Goal: Find contact information: Find contact information

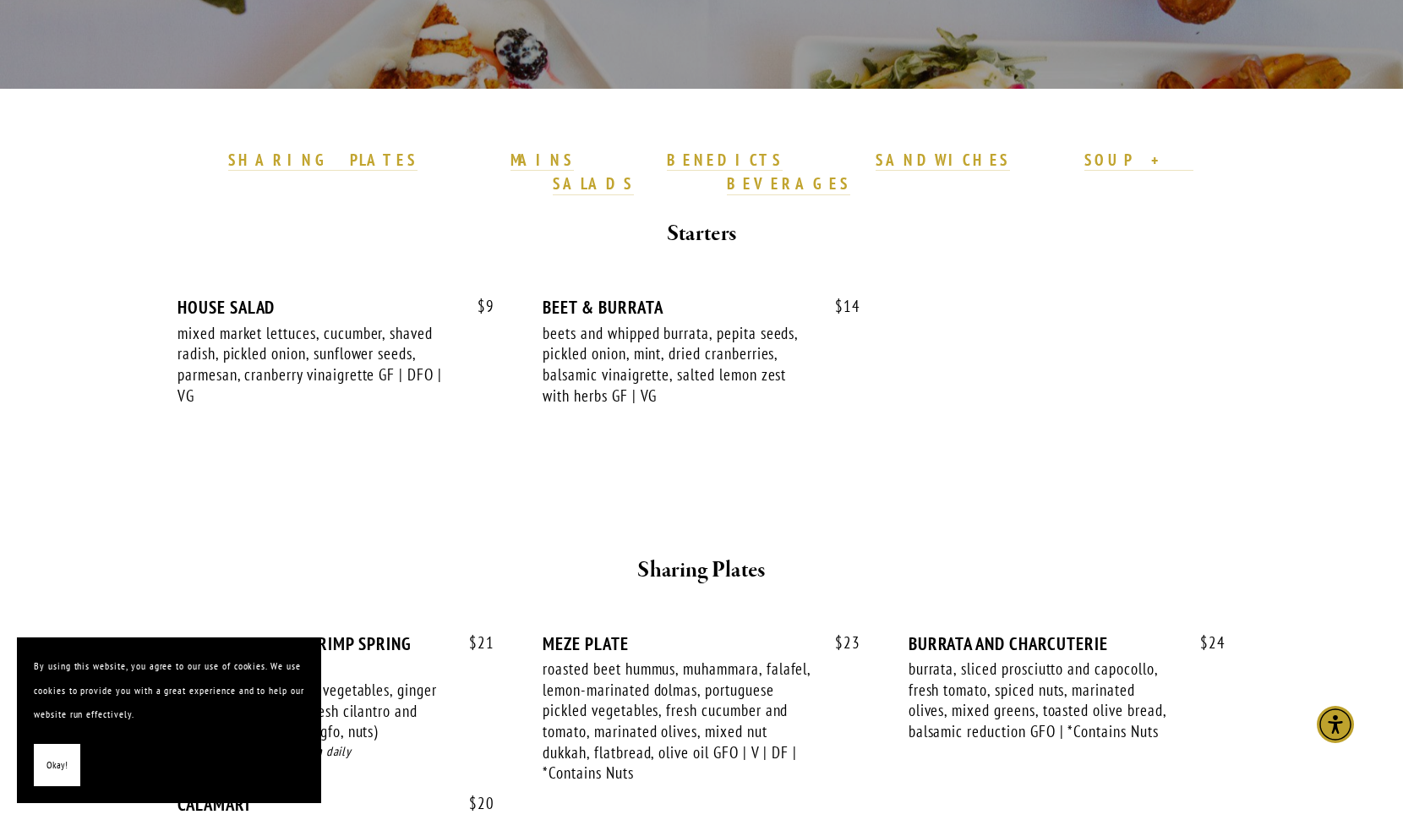
scroll to position [423, 0]
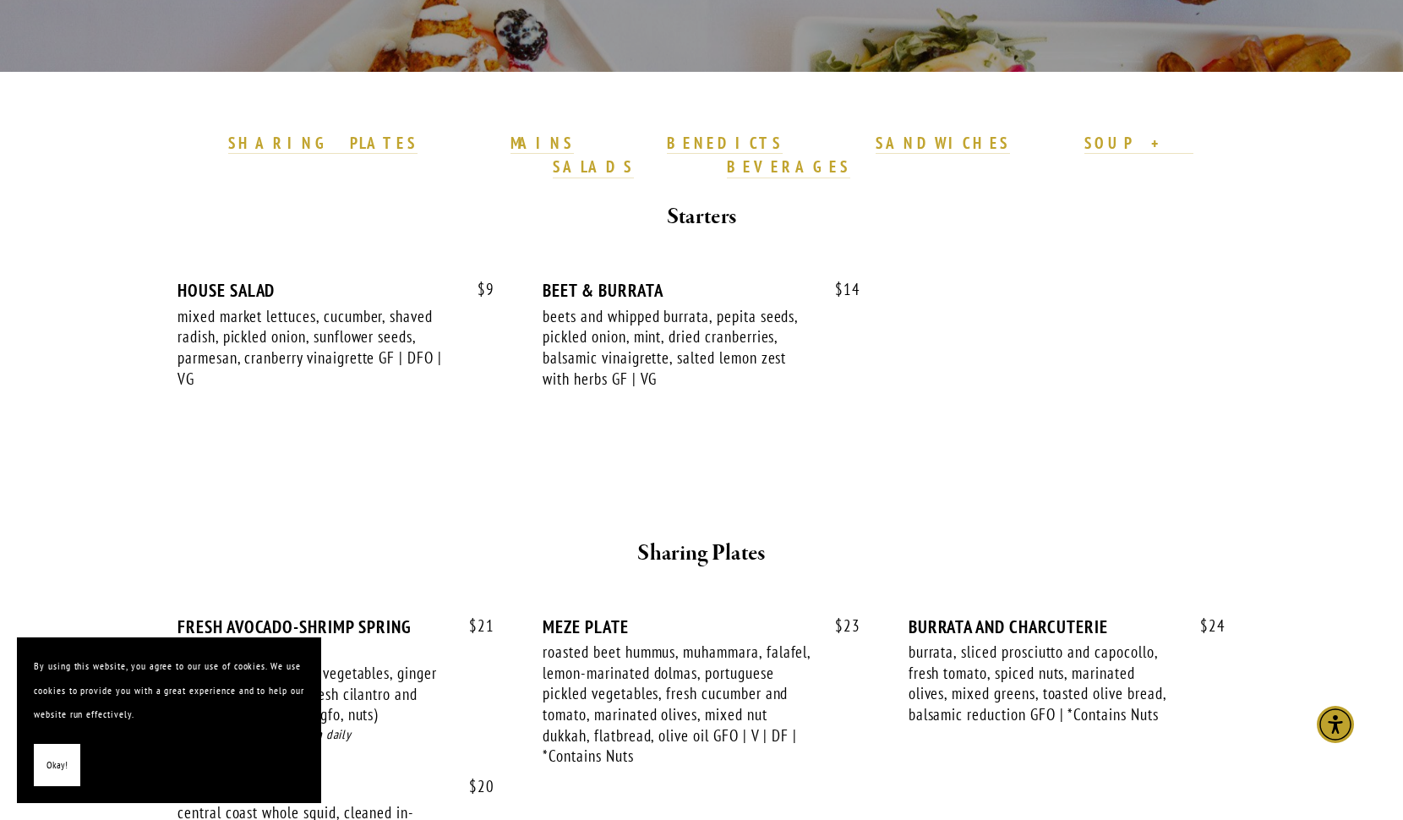
click at [68, 768] on button "Okay!" at bounding box center [57, 765] width 46 height 43
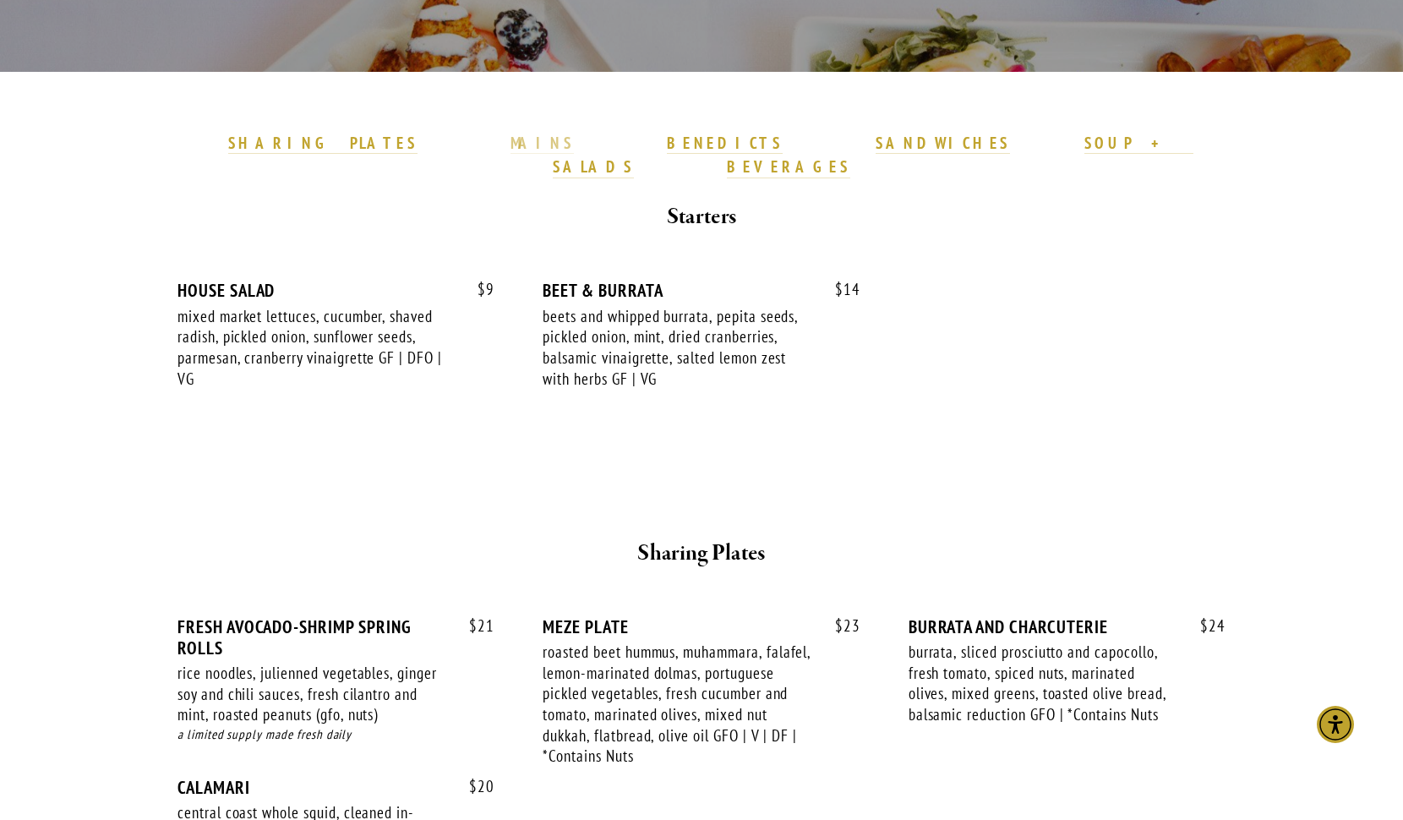
click at [560, 141] on strong "MAINS" at bounding box center [541, 143] width 63 height 20
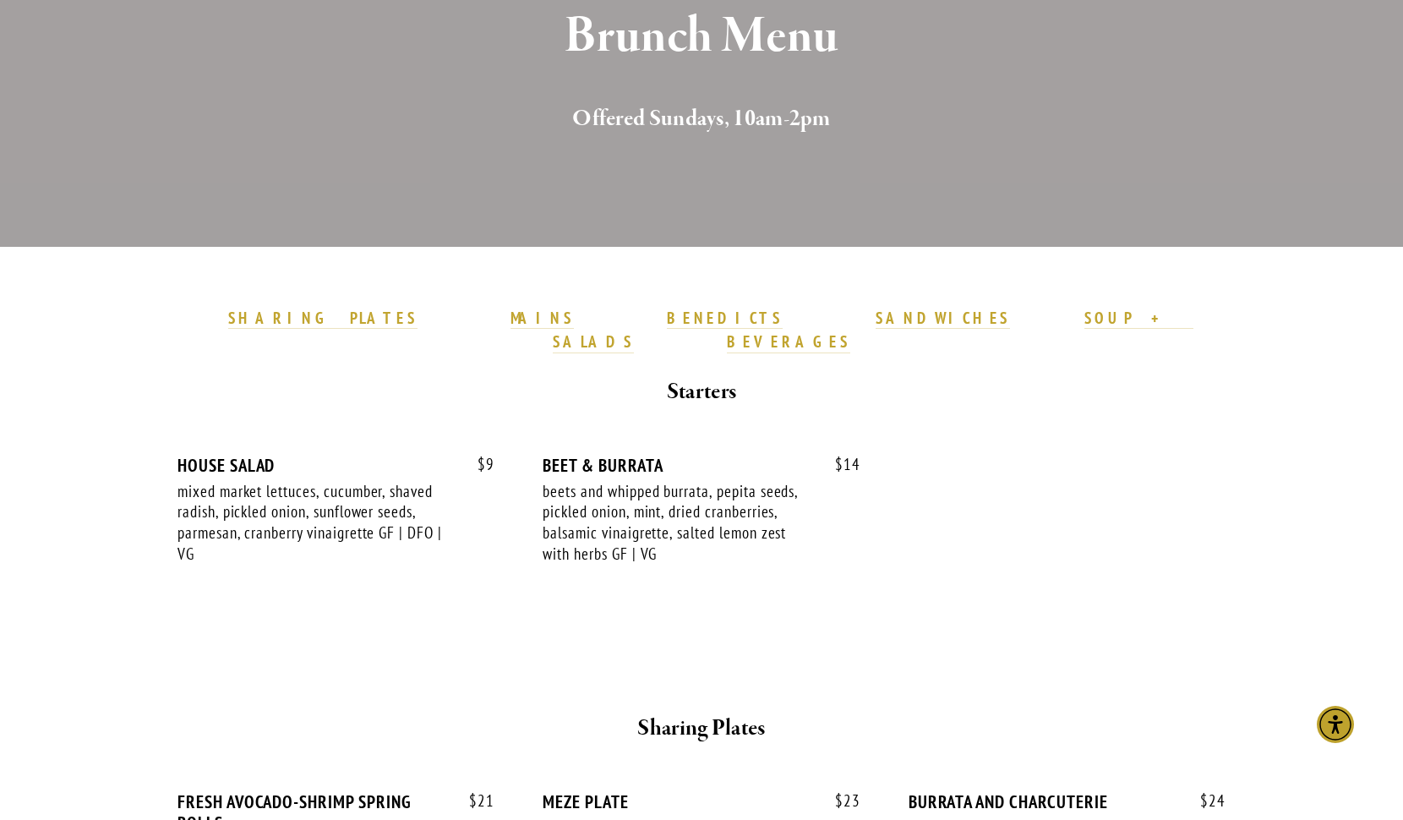
scroll to position [247, 0]
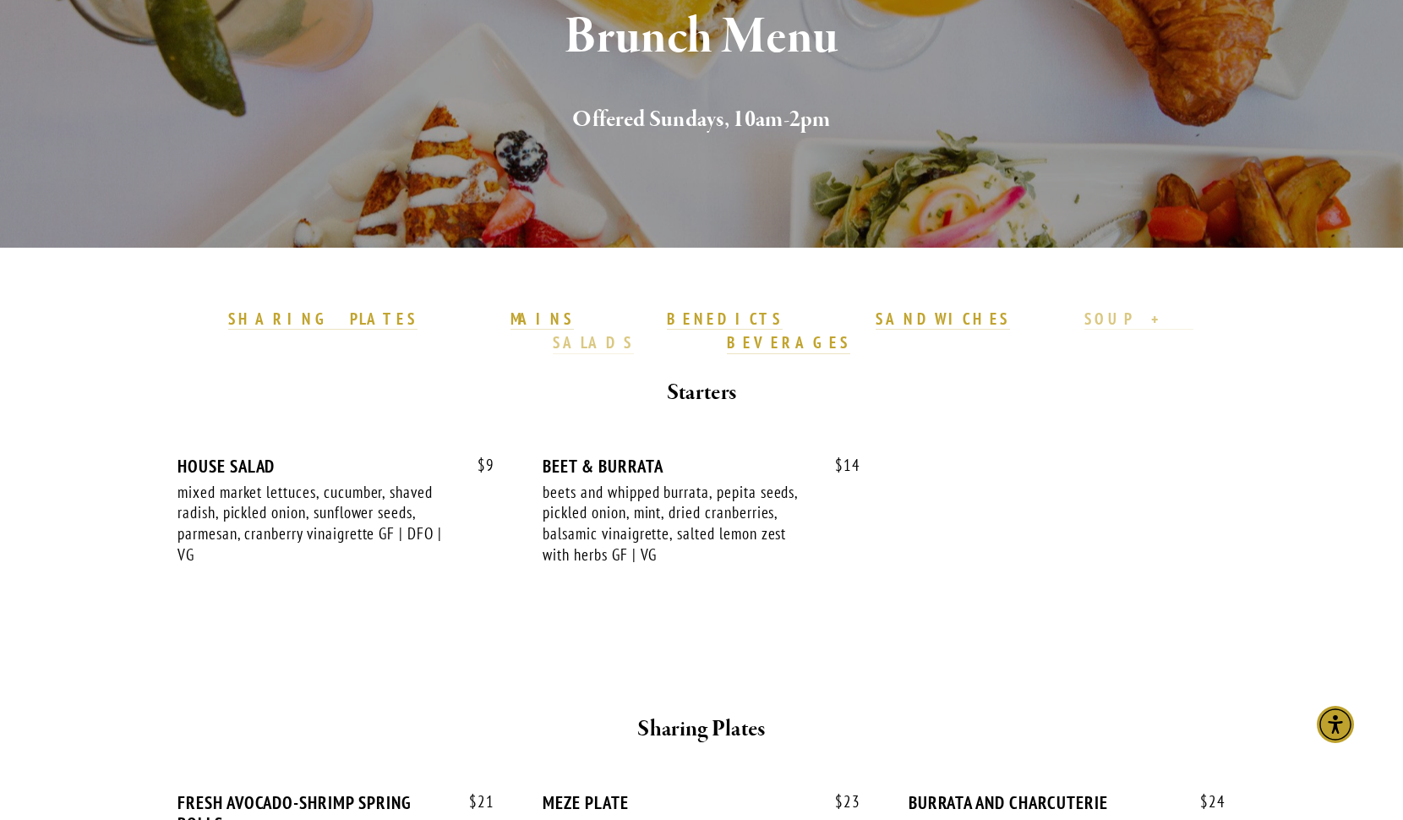
click at [851, 314] on strong "SOUP + SALADS" at bounding box center [873, 330] width 640 height 45
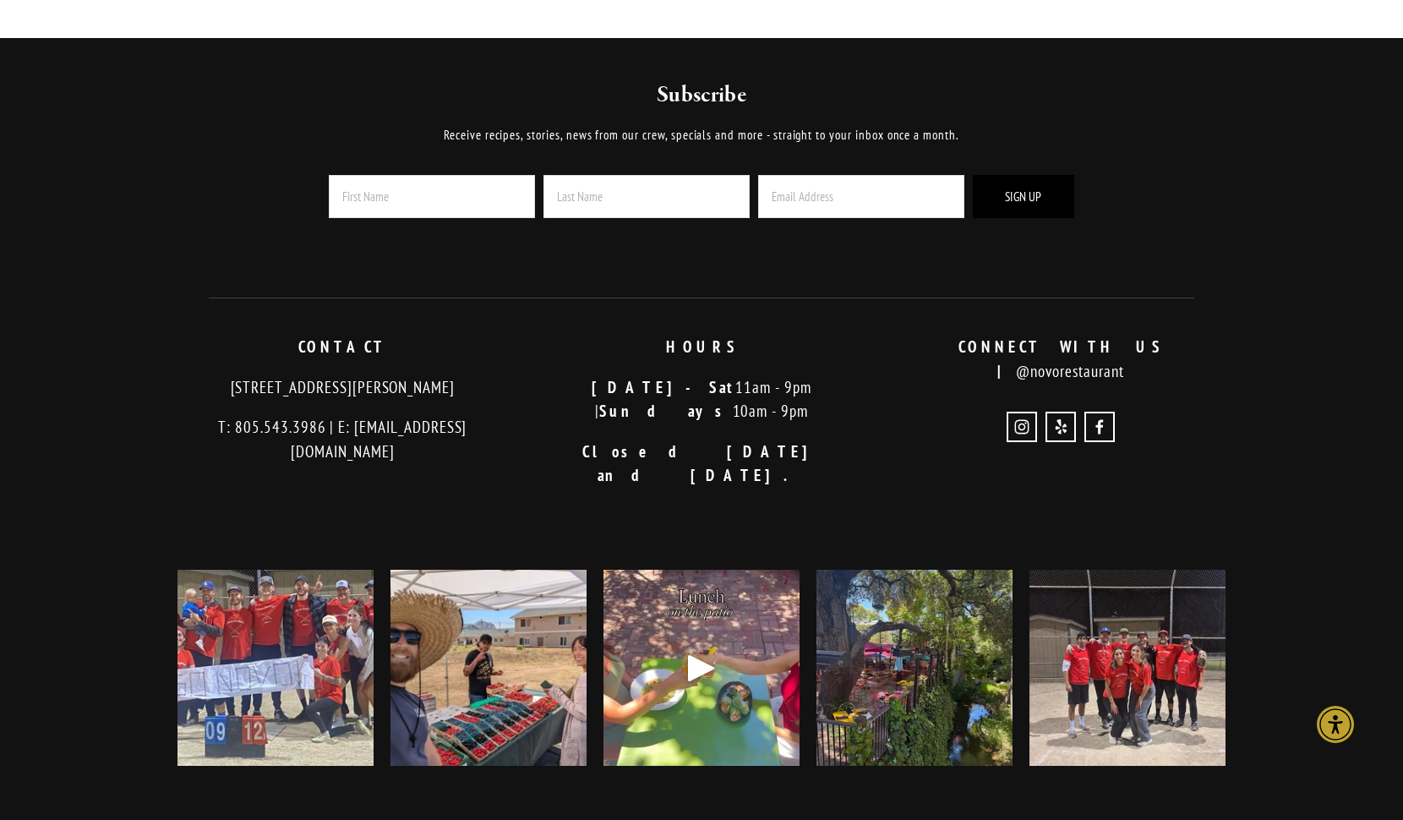
scroll to position [4118, 0]
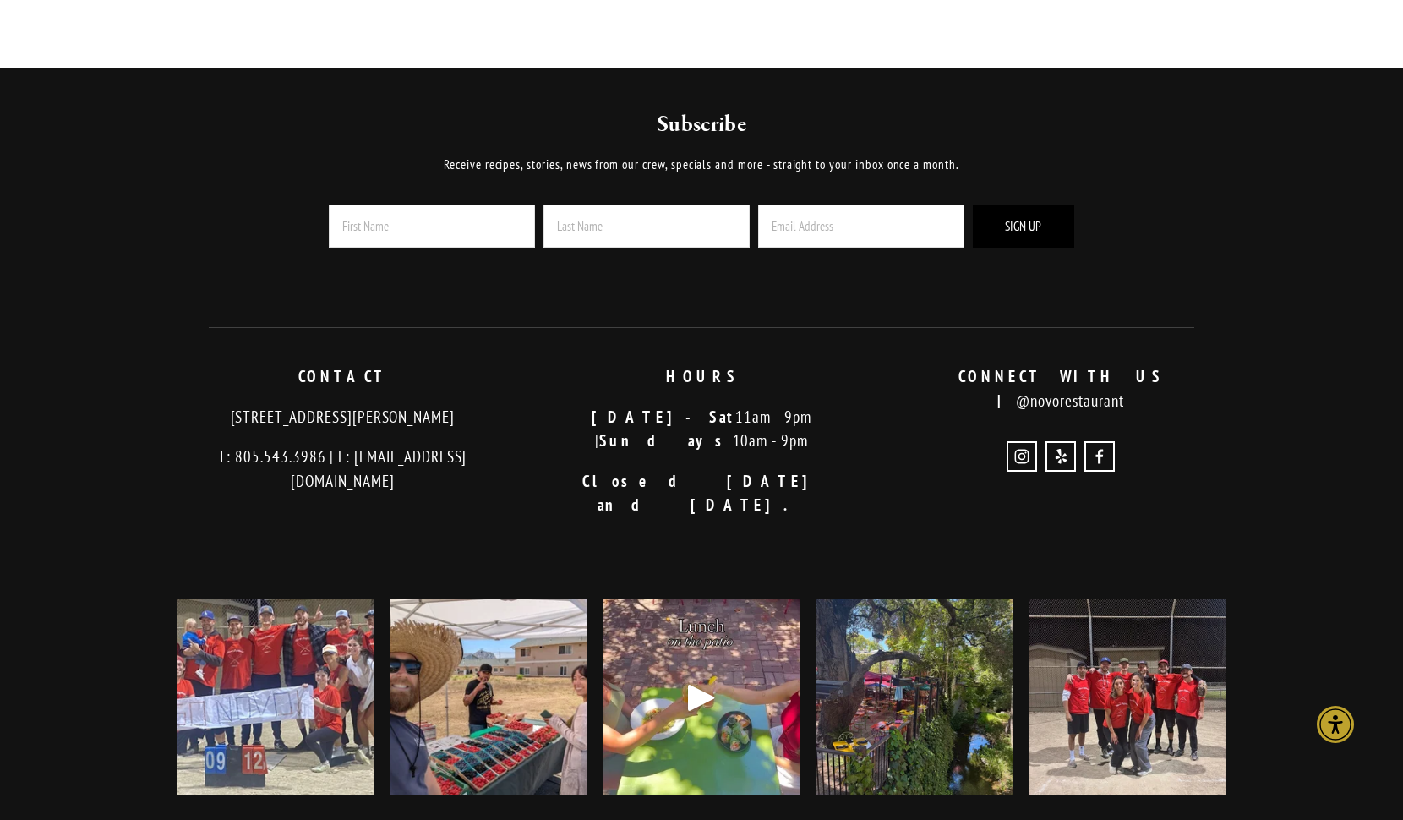
drag, startPoint x: 185, startPoint y: 367, endPoint x: 408, endPoint y: 379, distance: 223.5
click at [416, 405] on p "[STREET_ADDRESS][PERSON_NAME]" at bounding box center [342, 417] width 330 height 25
click at [169, 296] on div "Subscribe Receive recipes, stories, news from our crew, specials and more - str…" at bounding box center [701, 468] width 1077 height 717
